Goal: Transaction & Acquisition: Purchase product/service

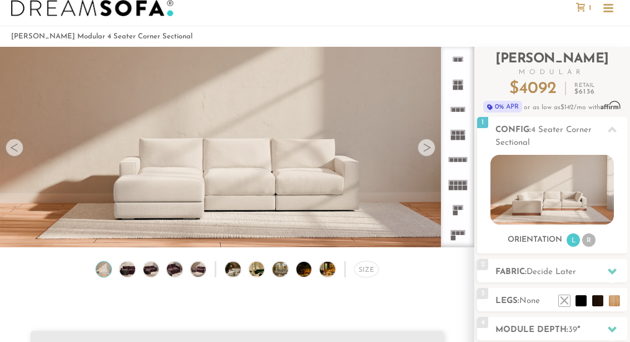
scroll to position [27, 0]
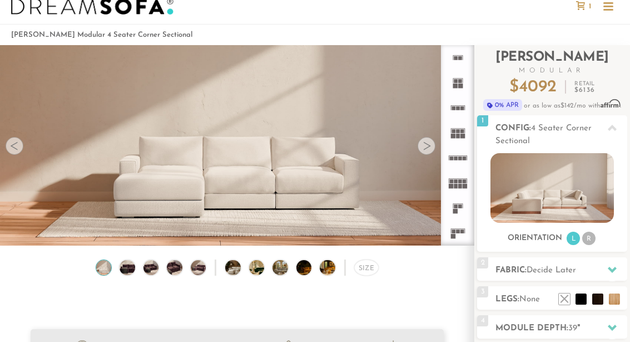
click at [598, 234] on div "Orientation L R" at bounding box center [552, 238] width 150 height 15
click at [590, 235] on li "R" at bounding box center [588, 237] width 13 height 13
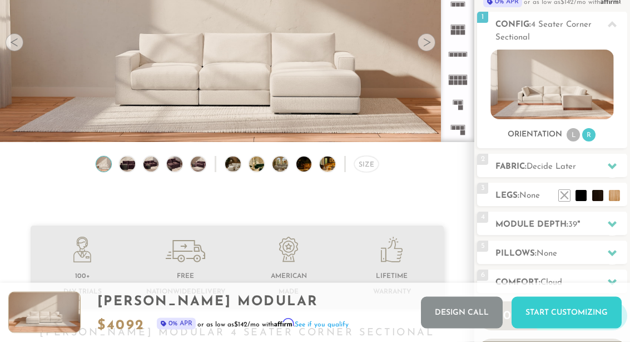
scroll to position [130, 0]
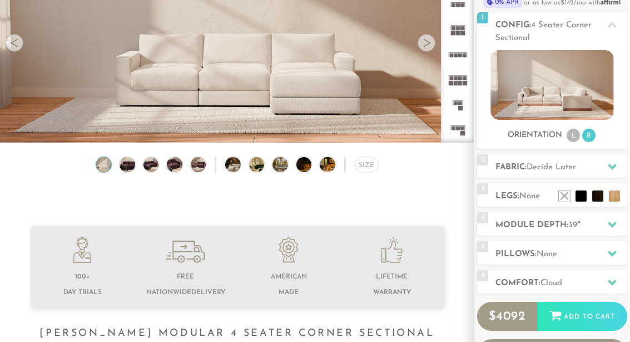
click at [609, 166] on icon at bounding box center [612, 166] width 9 height 9
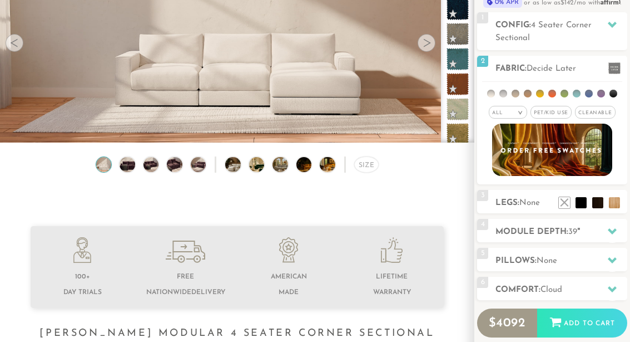
click at [525, 95] on li at bounding box center [528, 94] width 8 height 8
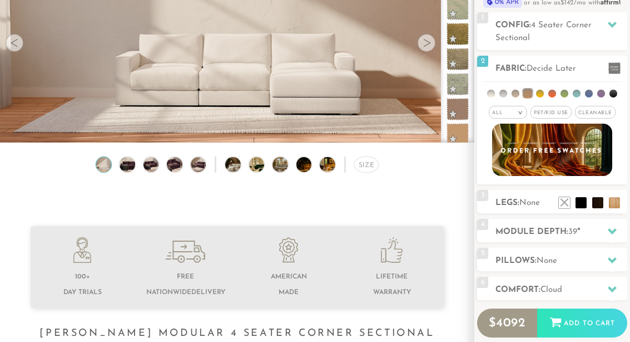
click at [562, 108] on span "Pet/Kid Use x" at bounding box center [551, 112] width 41 height 13
click at [608, 113] on span "Cleanable x" at bounding box center [599, 112] width 41 height 13
click at [533, 90] on li at bounding box center [528, 93] width 9 height 9
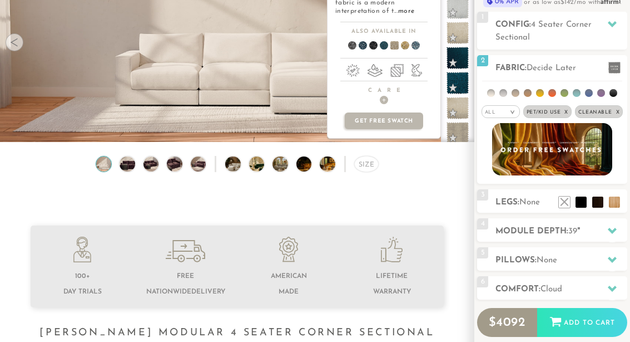
scroll to position [130, 0]
click at [577, 149] on img at bounding box center [552, 149] width 120 height 52
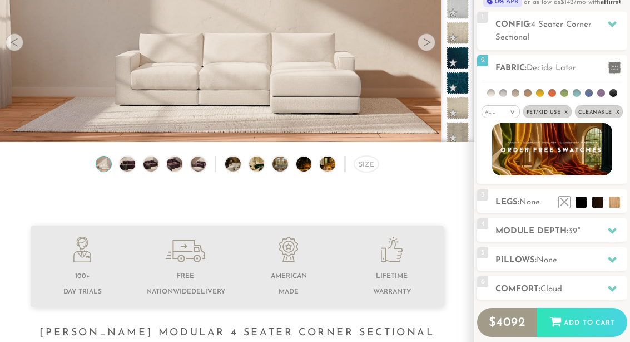
scroll to position [179, 0]
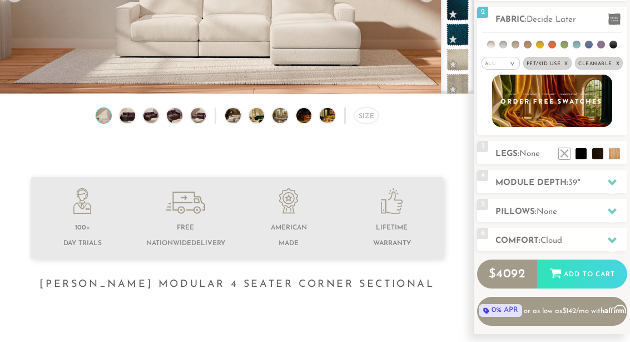
click at [543, 14] on h2 "Fabric: Decide Later" at bounding box center [562, 19] width 132 height 13
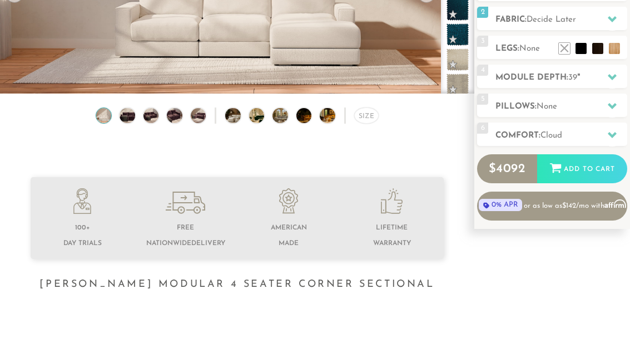
click at [620, 73] on div at bounding box center [612, 77] width 23 height 23
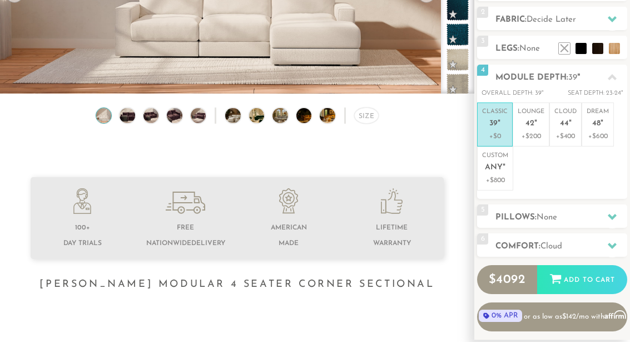
click at [531, 127] on span "42" at bounding box center [530, 123] width 9 height 9
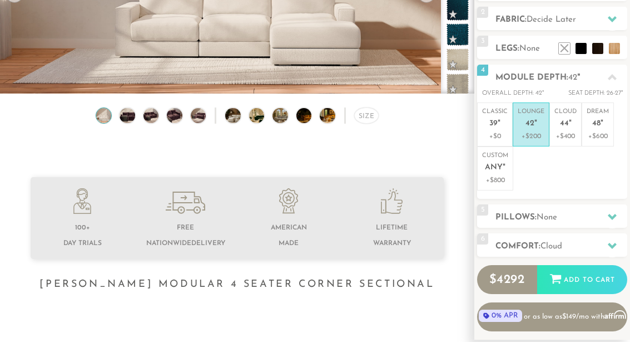
click at [559, 173] on ul "Classic 39 " +$0 Lounge 42 " +$200 Cloud 44 " +$400 Dream 48 " +$600 Custom Any…" at bounding box center [552, 146] width 150 height 88
click at [499, 167] on span "Any" at bounding box center [494, 167] width 18 height 9
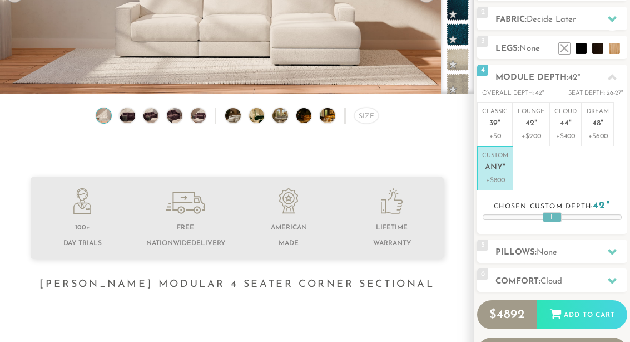
click at [530, 127] on span "42" at bounding box center [530, 123] width 9 height 9
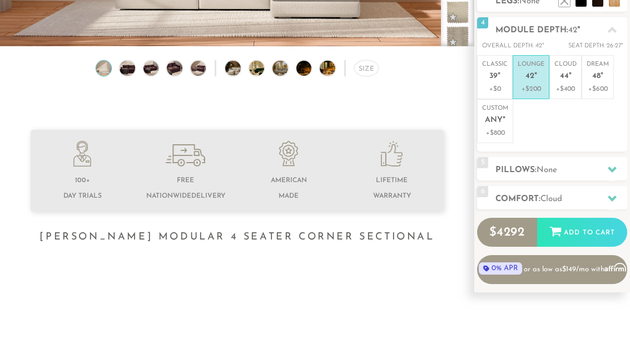
scroll to position [230, 0]
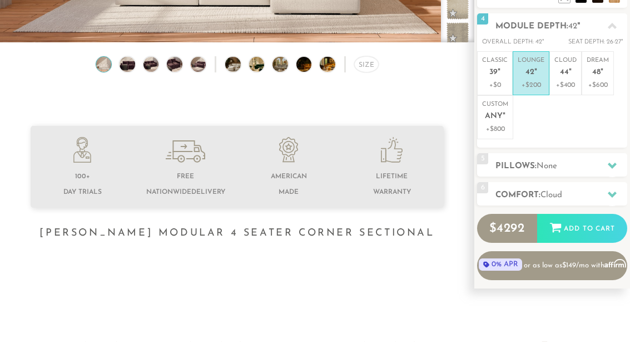
click at [612, 190] on icon at bounding box center [612, 194] width 9 height 9
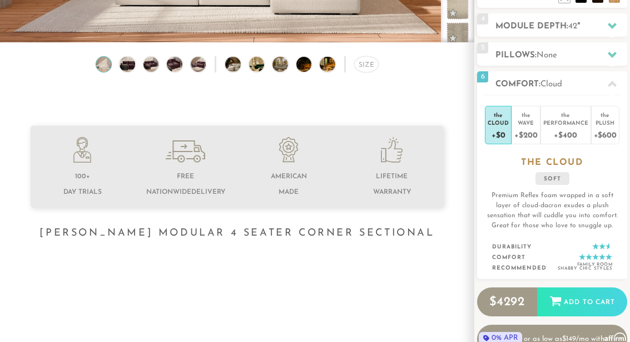
click at [531, 125] on div "Wave" at bounding box center [526, 123] width 23 height 8
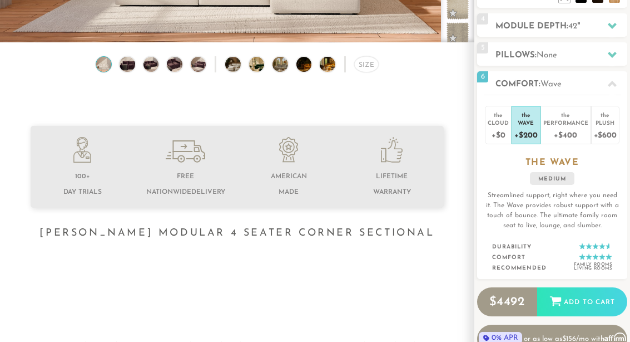
click at [567, 127] on div "+$400" at bounding box center [566, 134] width 45 height 16
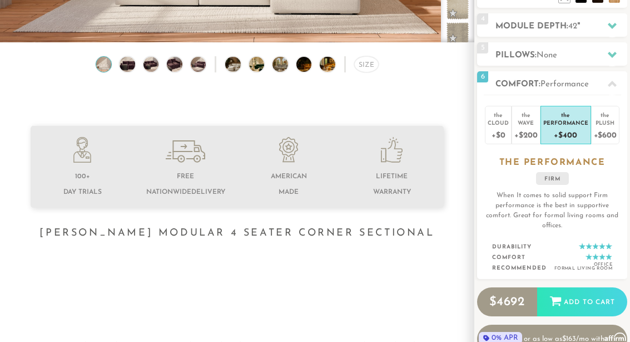
click at [606, 127] on div "+$600" at bounding box center [605, 134] width 23 height 16
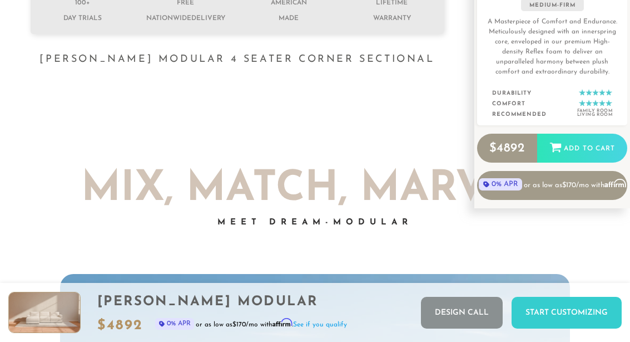
scroll to position [406, 0]
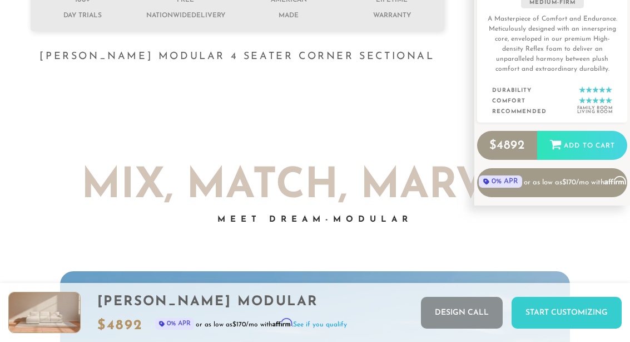
click at [602, 144] on div "Add to Cart" at bounding box center [582, 146] width 90 height 30
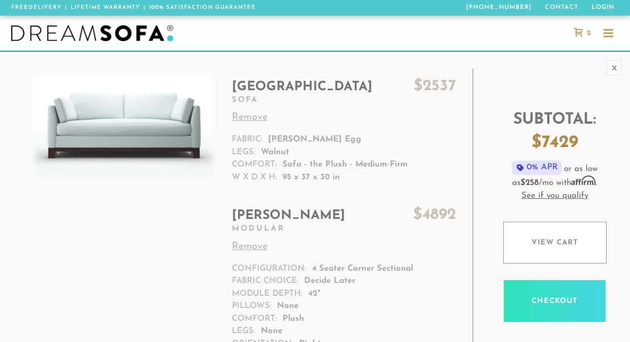
scroll to position [47, 0]
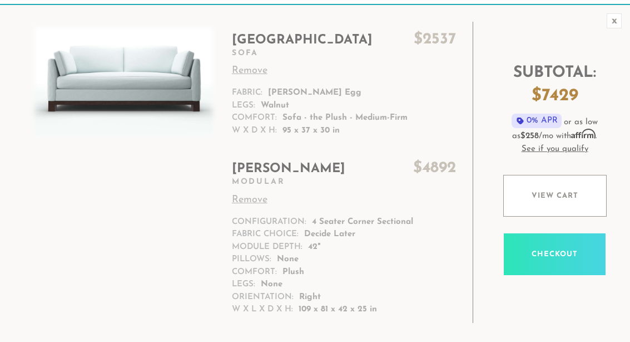
click at [257, 68] on link "Remove" at bounding box center [344, 70] width 224 height 15
